Goal: Entertainment & Leisure: Consume media (video, audio)

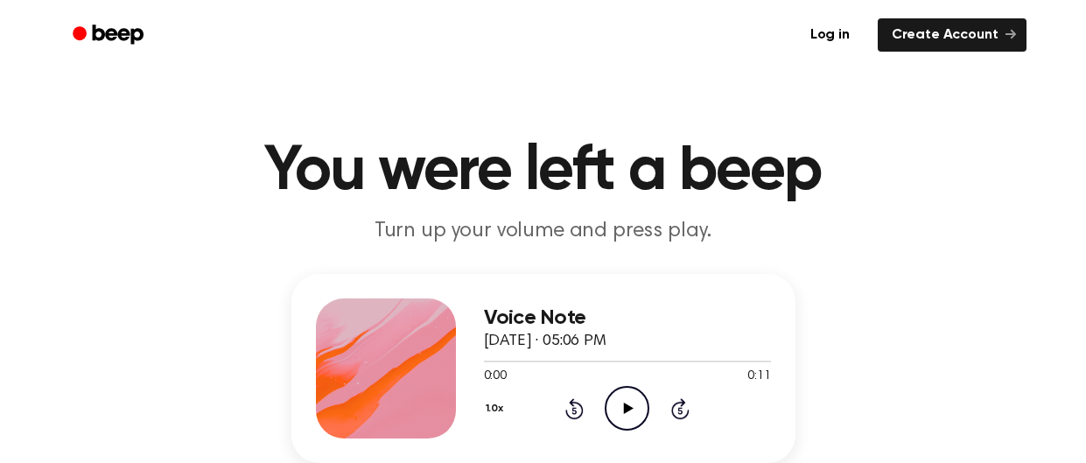
click at [634, 403] on icon "Play Audio" at bounding box center [626, 408] width 45 height 45
click at [629, 408] on icon at bounding box center [629, 407] width 10 height 11
click at [618, 413] on icon "Play Audio" at bounding box center [626, 408] width 45 height 45
click at [611, 409] on icon "Play Audio" at bounding box center [626, 408] width 45 height 45
click at [632, 415] on icon "Play Audio" at bounding box center [626, 408] width 45 height 45
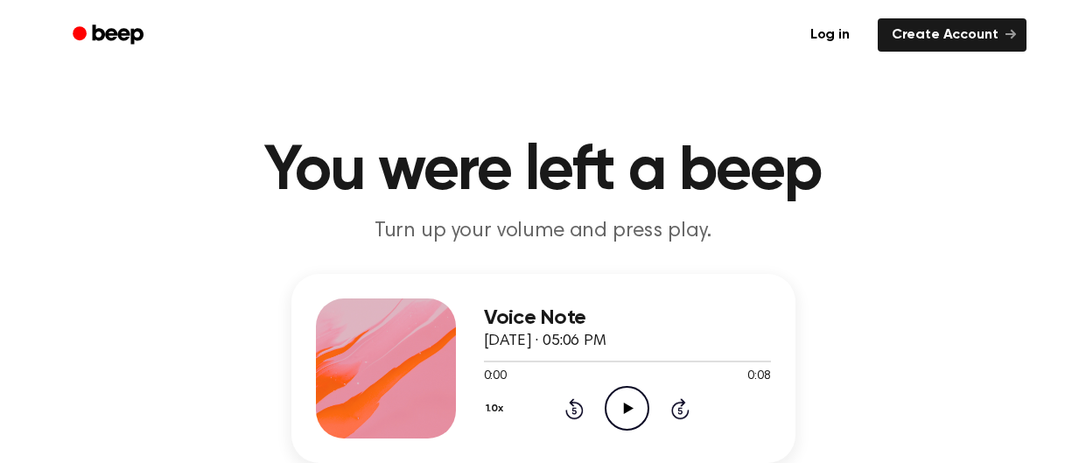
click at [616, 401] on icon "Play Audio" at bounding box center [626, 408] width 45 height 45
click at [618, 389] on icon "Play Audio" at bounding box center [626, 408] width 45 height 45
click at [618, 419] on icon "Play Audio" at bounding box center [626, 408] width 45 height 45
click at [627, 400] on icon "Play Audio" at bounding box center [626, 408] width 45 height 45
click at [578, 410] on icon "Rewind 5 seconds" at bounding box center [573, 408] width 19 height 23
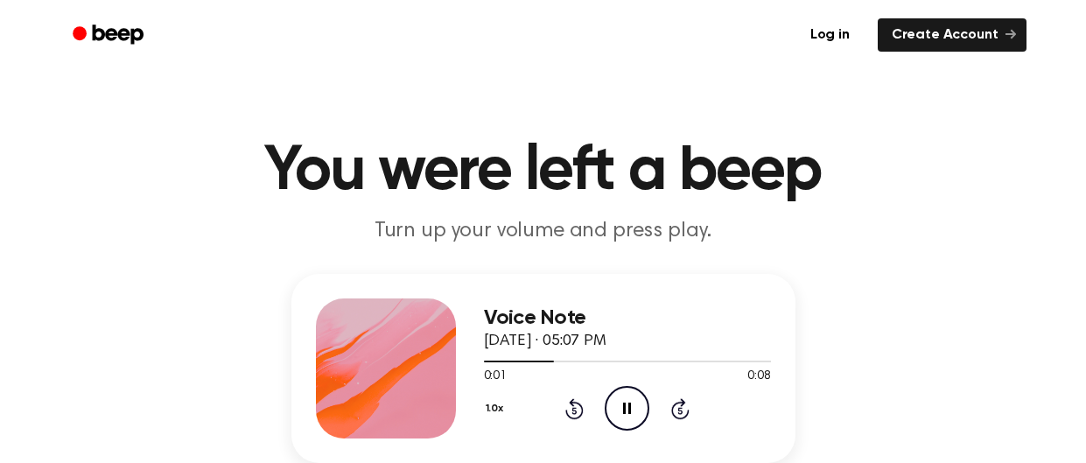
click at [578, 410] on icon "Rewind 5 seconds" at bounding box center [573, 408] width 19 height 23
click at [611, 428] on icon "Play Audio" at bounding box center [626, 408] width 45 height 45
click at [613, 414] on icon "Play Audio" at bounding box center [626, 408] width 45 height 45
click at [498, 403] on button "1.0x" at bounding box center [497, 409] width 26 height 30
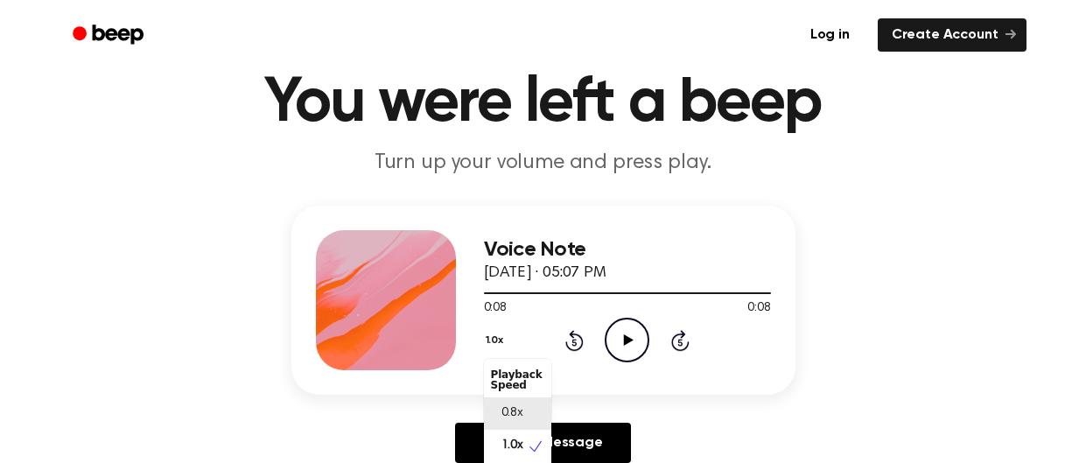
click at [511, 408] on span "0.8x" at bounding box center [512, 413] width 22 height 18
click at [632, 339] on icon "Play Audio" at bounding box center [626, 340] width 45 height 45
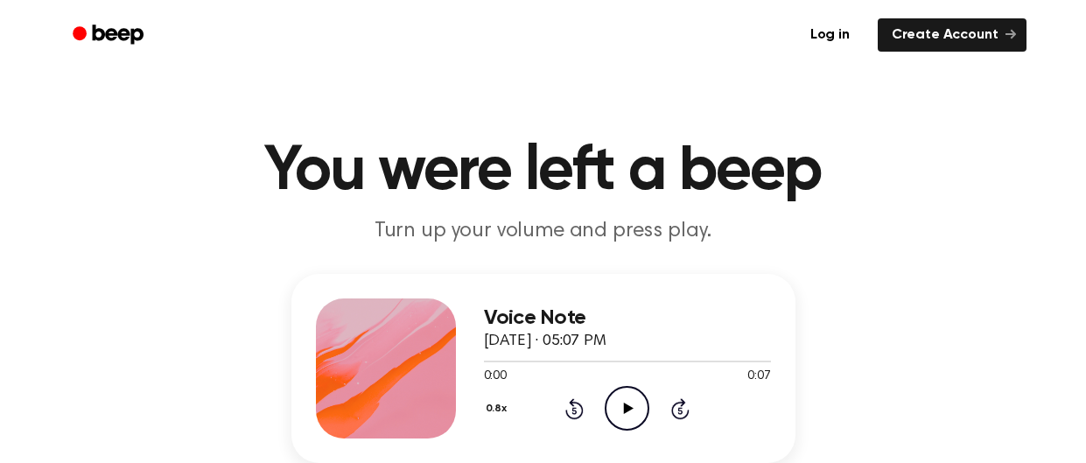
click at [618, 404] on icon "Play Audio" at bounding box center [626, 408] width 45 height 45
click at [635, 393] on icon "Play Audio" at bounding box center [626, 408] width 45 height 45
click at [478, 421] on div "Voice Note October 30, 2023 · 05:07 PM 0:07 0:07 Your browser does not support …" at bounding box center [543, 368] width 504 height 189
click at [489, 408] on button "0.8x" at bounding box center [499, 409] width 30 height 30
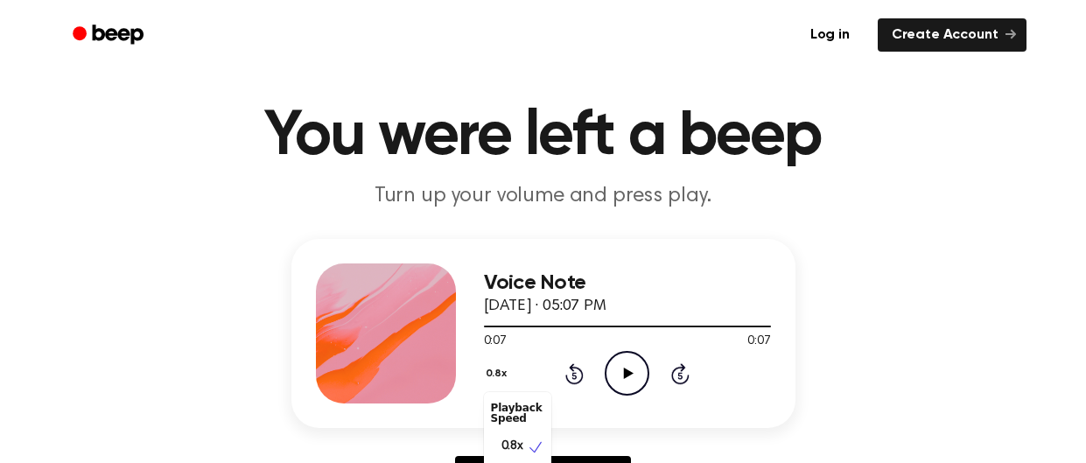
scroll to position [7, 0]
click at [538, 458] on div "1.0x" at bounding box center [517, 472] width 67 height 32
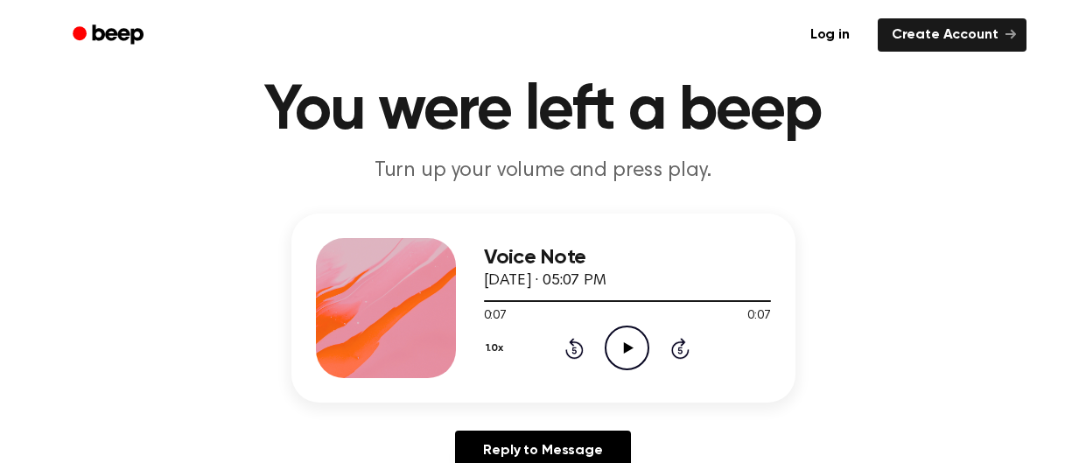
click at [617, 338] on icon "Play Audio" at bounding box center [626, 347] width 45 height 45
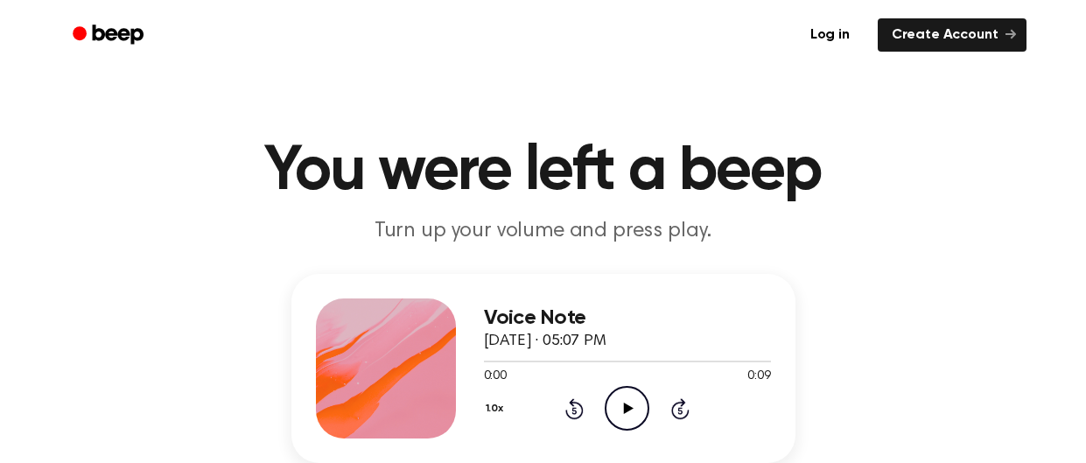
click at [638, 403] on icon "Play Audio" at bounding box center [626, 408] width 45 height 45
click at [611, 392] on circle at bounding box center [626, 408] width 43 height 43
click at [621, 416] on icon "Play Audio" at bounding box center [626, 408] width 45 height 45
click at [626, 408] on icon at bounding box center [629, 407] width 10 height 11
click at [618, 427] on icon "Play Audio" at bounding box center [626, 408] width 45 height 45
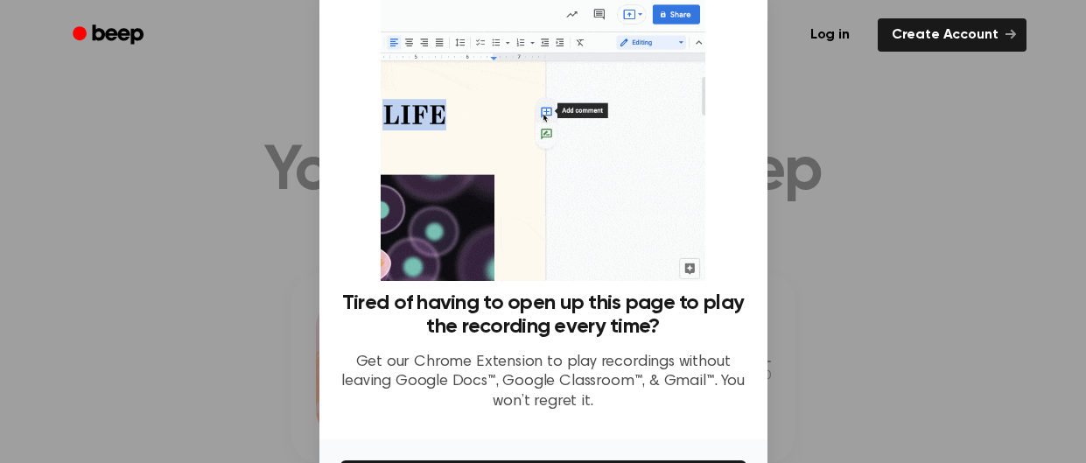
scroll to position [173, 0]
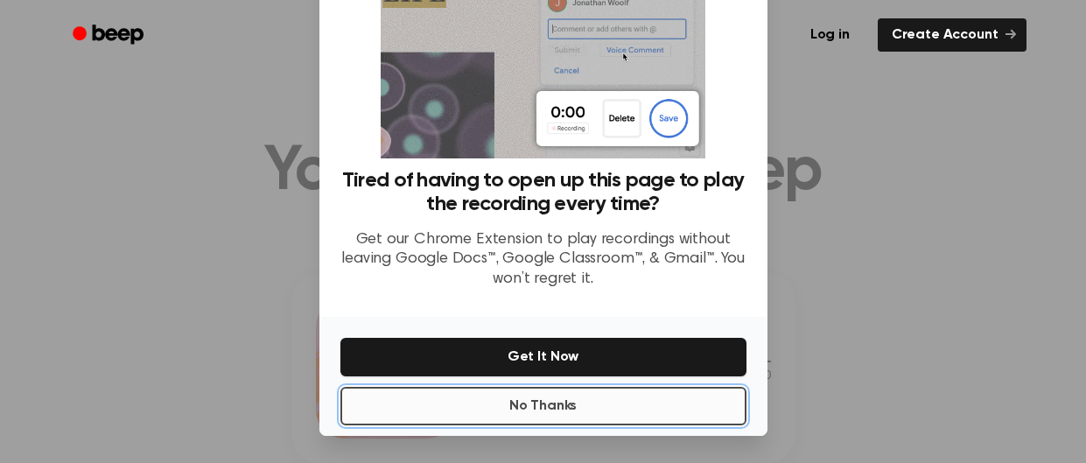
click at [577, 402] on button "No Thanks" at bounding box center [543, 406] width 406 height 38
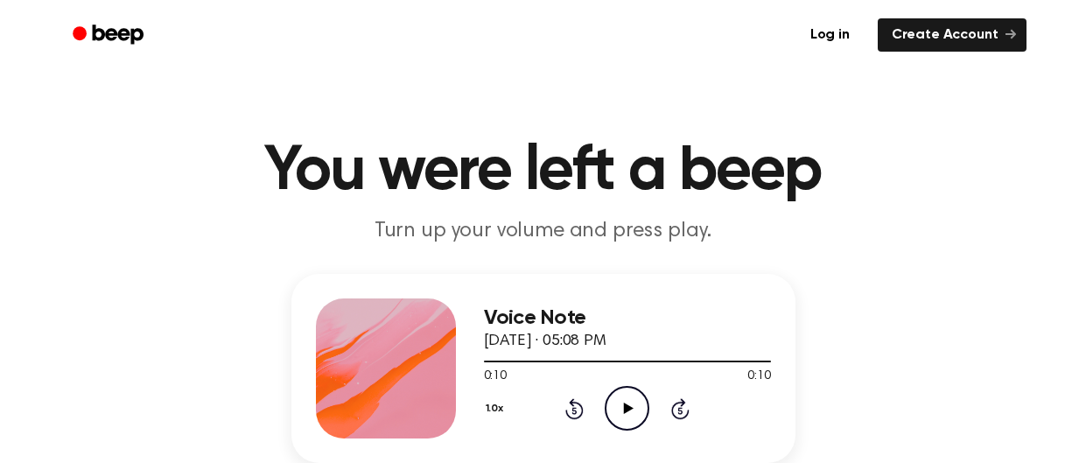
click at [625, 407] on icon at bounding box center [629, 407] width 10 height 11
click at [641, 417] on icon "Play Audio" at bounding box center [626, 408] width 45 height 45
click at [632, 402] on icon "Play Audio" at bounding box center [626, 408] width 45 height 45
click at [628, 403] on icon "Play Audio" at bounding box center [626, 408] width 45 height 45
click at [662, 410] on div "1.0x Rewind 5 seconds Pause Audio Skip 5 seconds" at bounding box center [627, 408] width 287 height 45
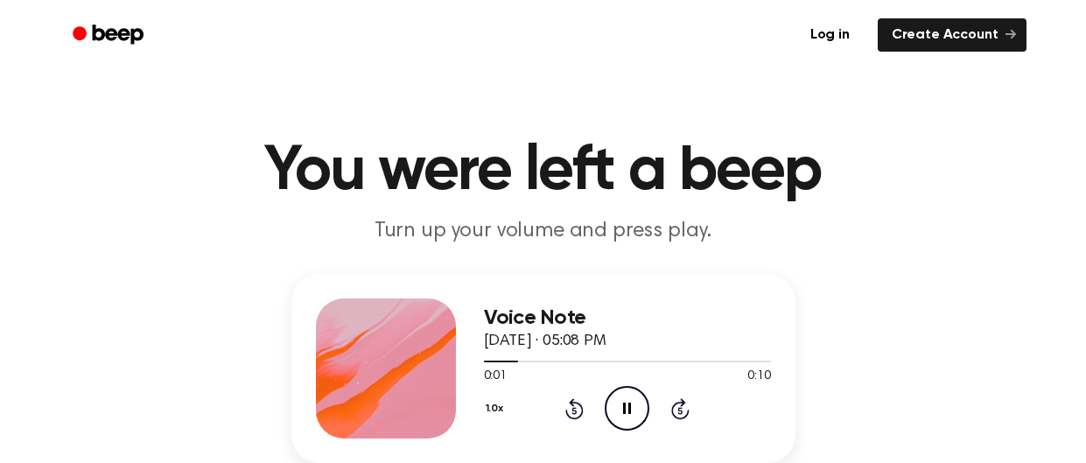
click at [662, 410] on div "1.0x Rewind 5 seconds Pause Audio Skip 5 seconds" at bounding box center [627, 408] width 287 height 45
click at [684, 414] on icon "Skip 5 seconds" at bounding box center [679, 408] width 19 height 23
click at [612, 421] on icon "Play Audio" at bounding box center [626, 408] width 45 height 45
click at [624, 401] on icon "Play Audio" at bounding box center [626, 408] width 45 height 45
click at [642, 413] on icon "Play Audio" at bounding box center [626, 408] width 45 height 45
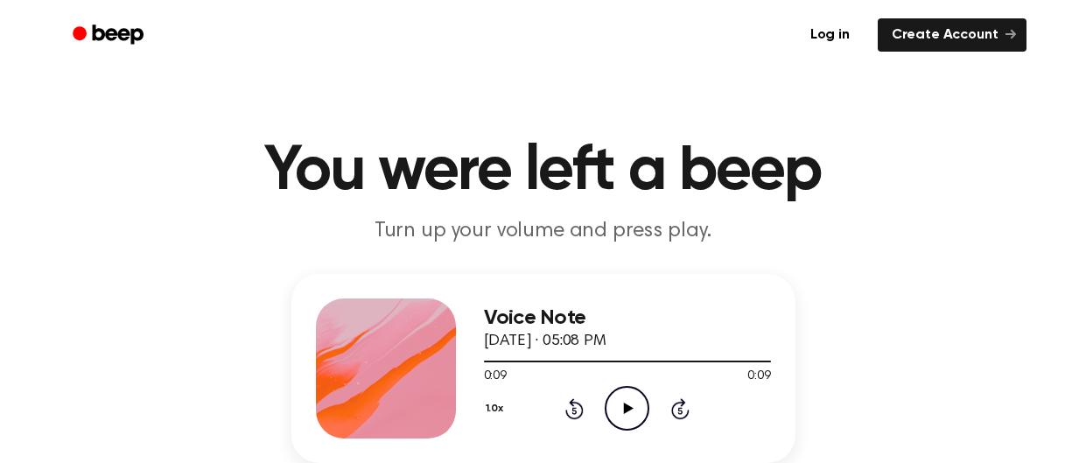
click at [620, 400] on icon "Play Audio" at bounding box center [626, 408] width 45 height 45
click at [690, 408] on div "1.0x Rewind 5 seconds Pause Audio Skip 5 seconds" at bounding box center [627, 408] width 287 height 45
click at [679, 408] on icon at bounding box center [680, 410] width 4 height 7
click at [621, 408] on icon "Play Audio" at bounding box center [626, 408] width 45 height 45
click at [577, 394] on div "1.0x Rewind 5 seconds Pause Audio Skip 5 seconds" at bounding box center [627, 408] width 287 height 45
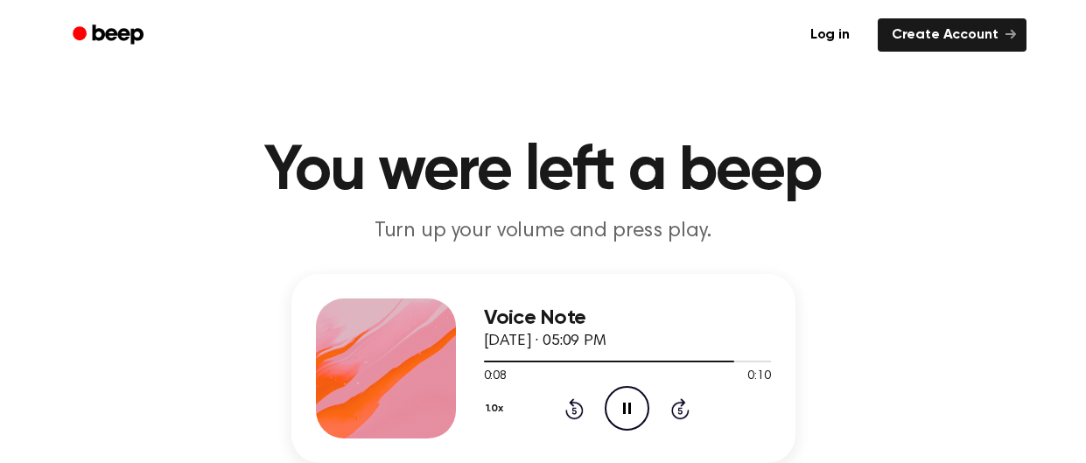
click at [577, 394] on div "1.0x Rewind 5 seconds Pause Audio Skip 5 seconds" at bounding box center [627, 408] width 287 height 45
click at [567, 411] on icon at bounding box center [574, 408] width 18 height 21
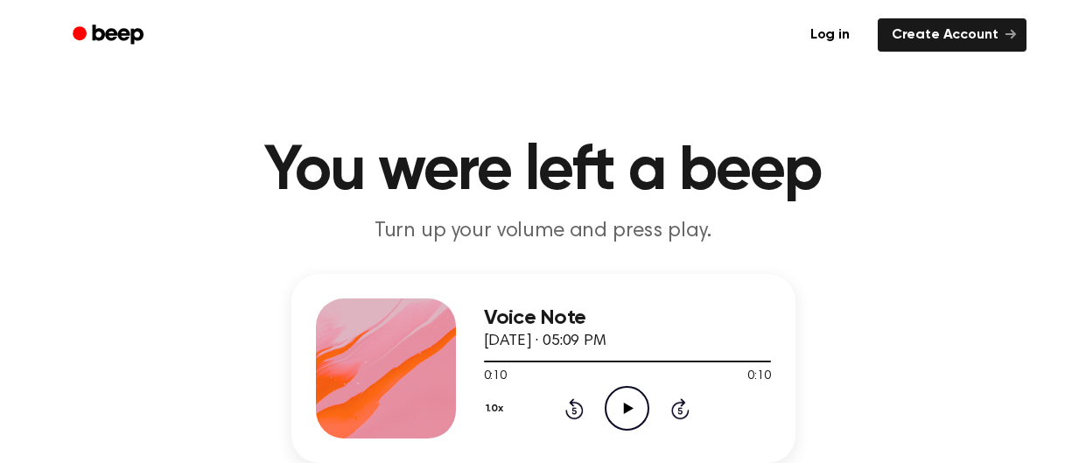
click at [627, 413] on icon "Play Audio" at bounding box center [626, 408] width 45 height 45
click at [634, 390] on icon "Play Audio" at bounding box center [626, 408] width 45 height 45
click at [624, 393] on icon "Play Audio" at bounding box center [626, 408] width 45 height 45
click at [628, 400] on icon "Play Audio" at bounding box center [626, 408] width 45 height 45
click at [620, 416] on icon "Play Audio" at bounding box center [626, 408] width 45 height 45
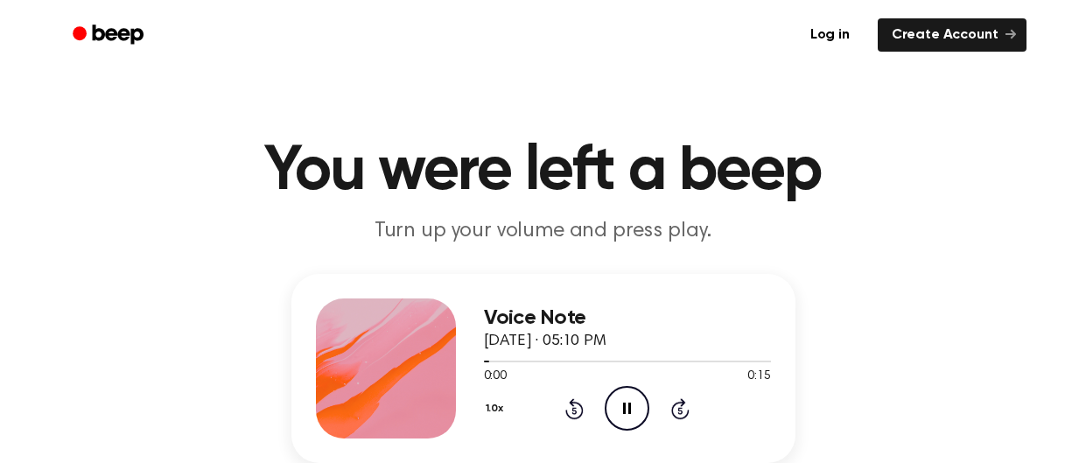
click at [684, 401] on icon at bounding box center [680, 408] width 18 height 21
click at [617, 390] on circle at bounding box center [626, 408] width 43 height 43
click at [618, 412] on icon "Play Audio" at bounding box center [626, 408] width 45 height 45
click at [621, 410] on icon "Play Audio" at bounding box center [626, 408] width 45 height 45
